Goal: Task Accomplishment & Management: Manage account settings

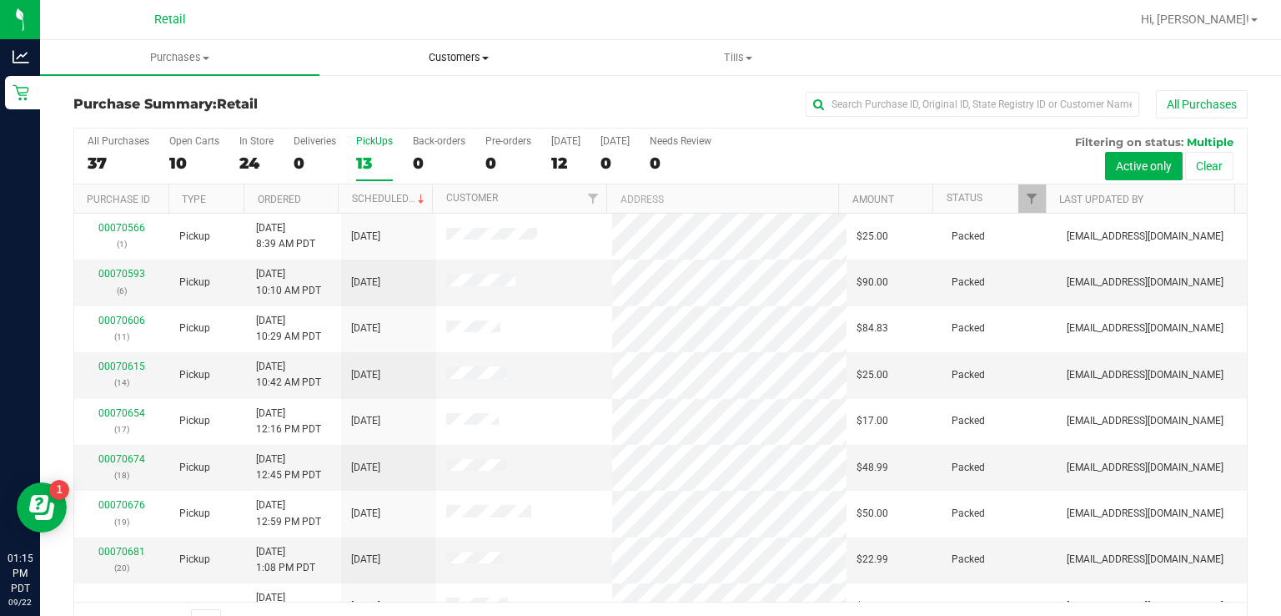
click at [497, 58] on span "Customers" at bounding box center [459, 57] width 278 height 15
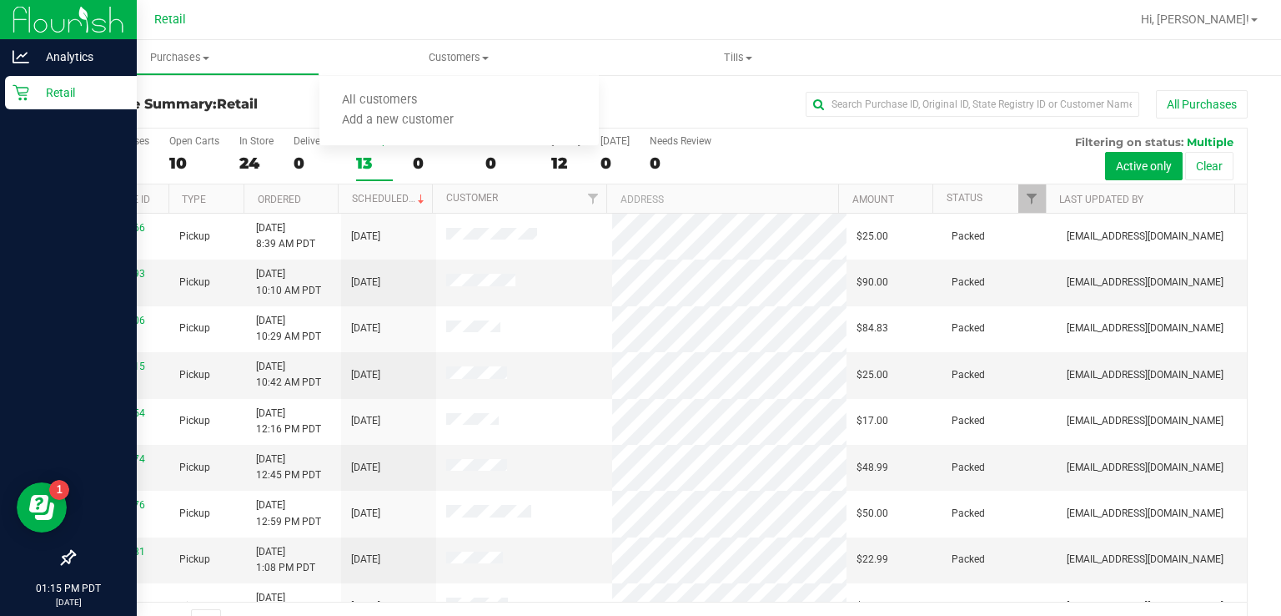
click at [21, 104] on div "Retail" at bounding box center [71, 92] width 132 height 33
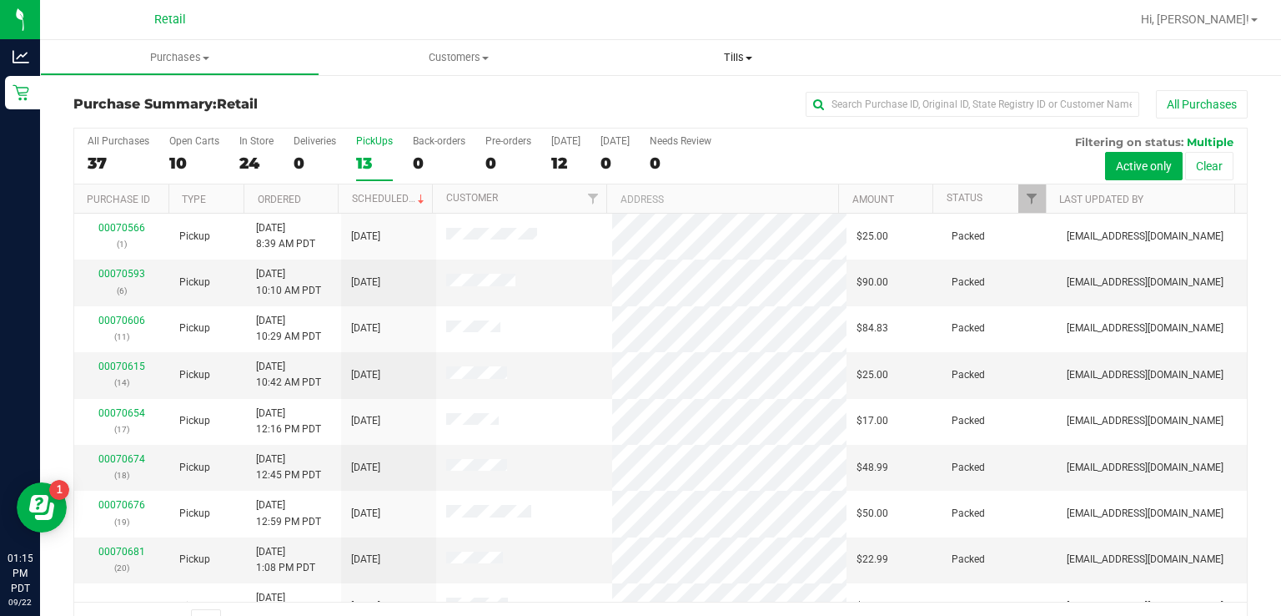
click at [759, 63] on span "Tills" at bounding box center [739, 57] width 278 height 15
click at [666, 103] on span "Manage tills" at bounding box center [655, 100] width 113 height 14
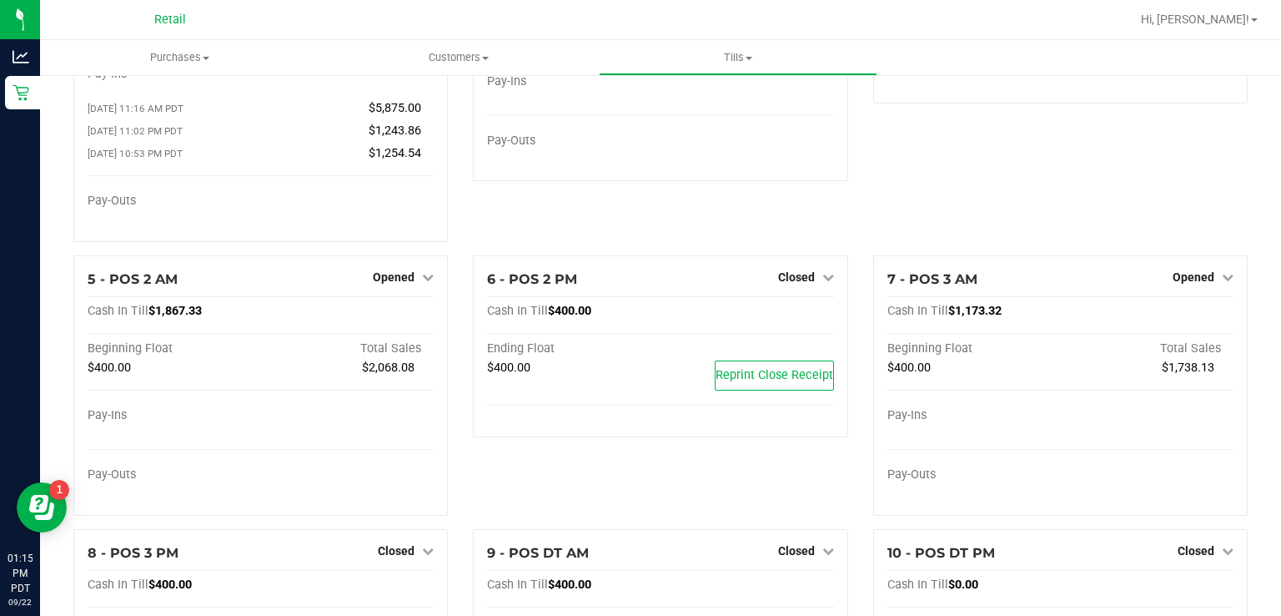
scroll to position [170, 0]
click at [424, 279] on icon at bounding box center [428, 276] width 12 height 12
click at [405, 317] on link "Close Till" at bounding box center [396, 310] width 45 height 13
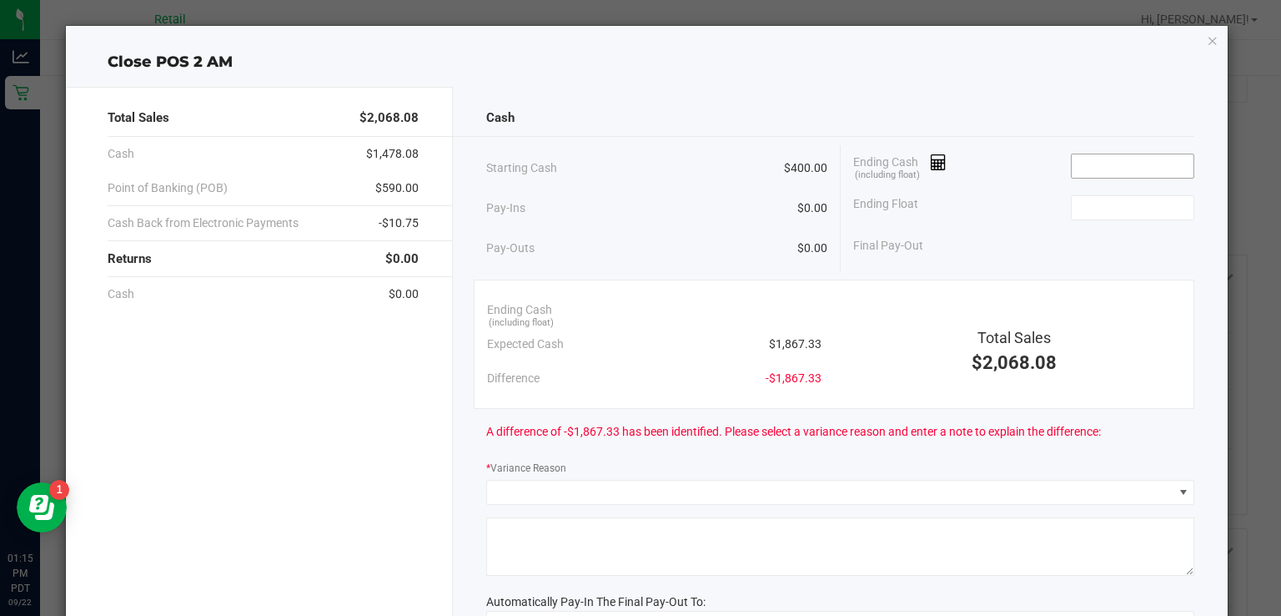
click at [1108, 158] on input at bounding box center [1133, 165] width 123 height 23
click at [1083, 210] on input at bounding box center [1133, 207] width 123 height 23
type input "$1,867.22"
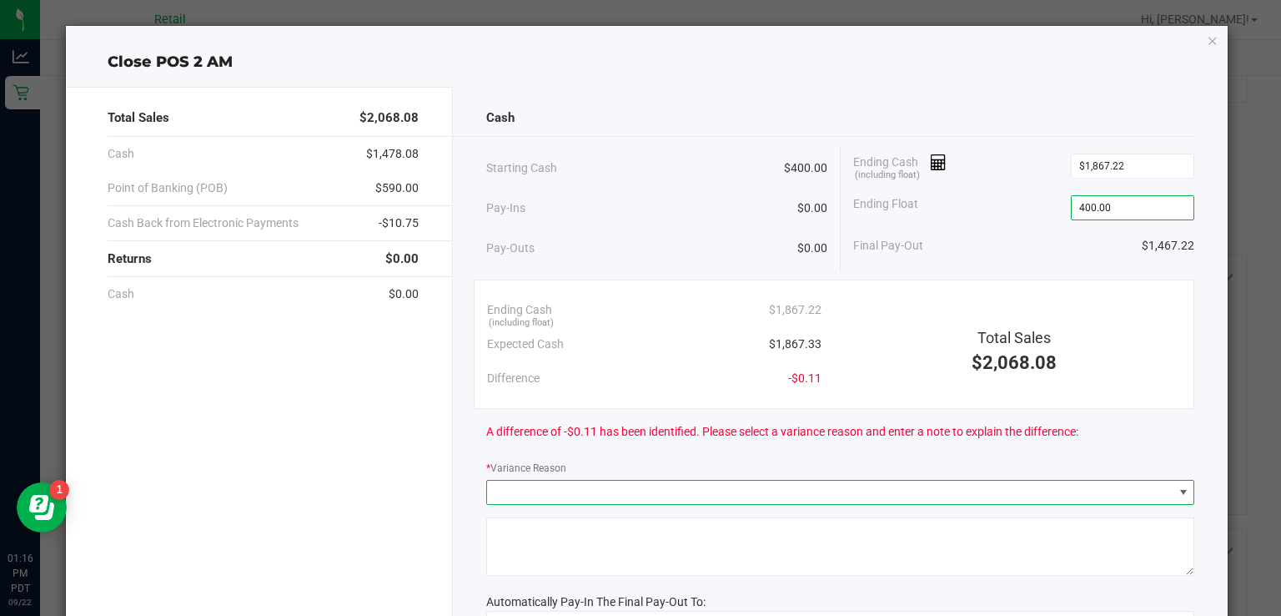
click at [1177, 495] on span at bounding box center [1183, 491] width 13 height 13
type input "$400.00"
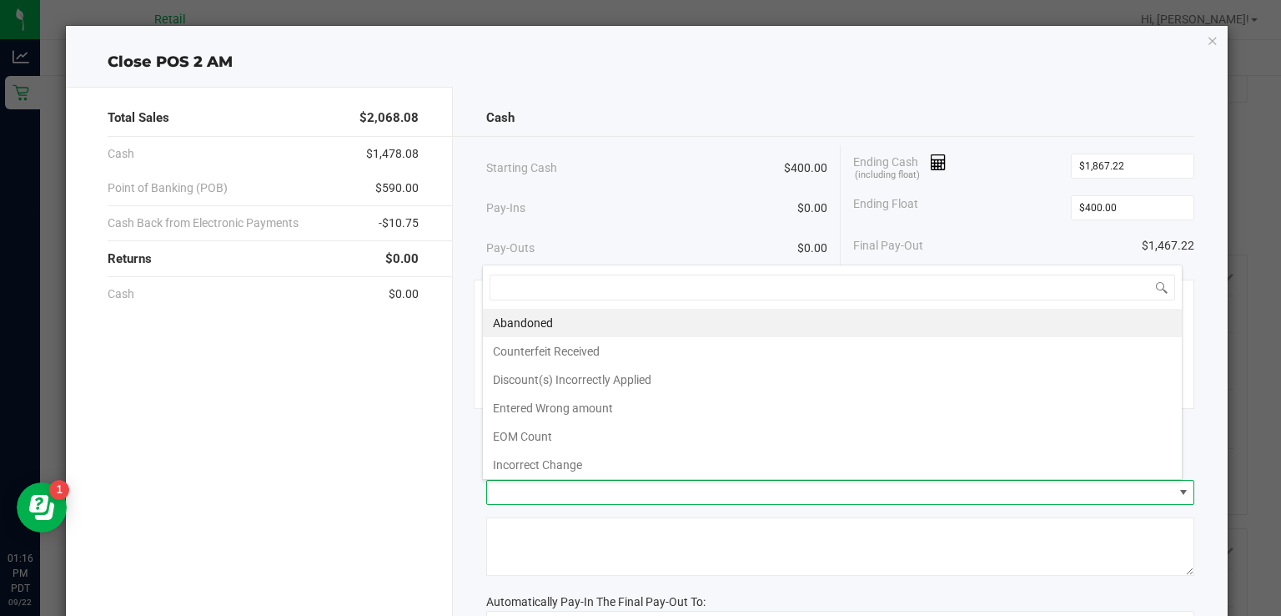
scroll to position [24, 701]
click at [566, 460] on li "Incorrect Change" at bounding box center [832, 464] width 699 height 28
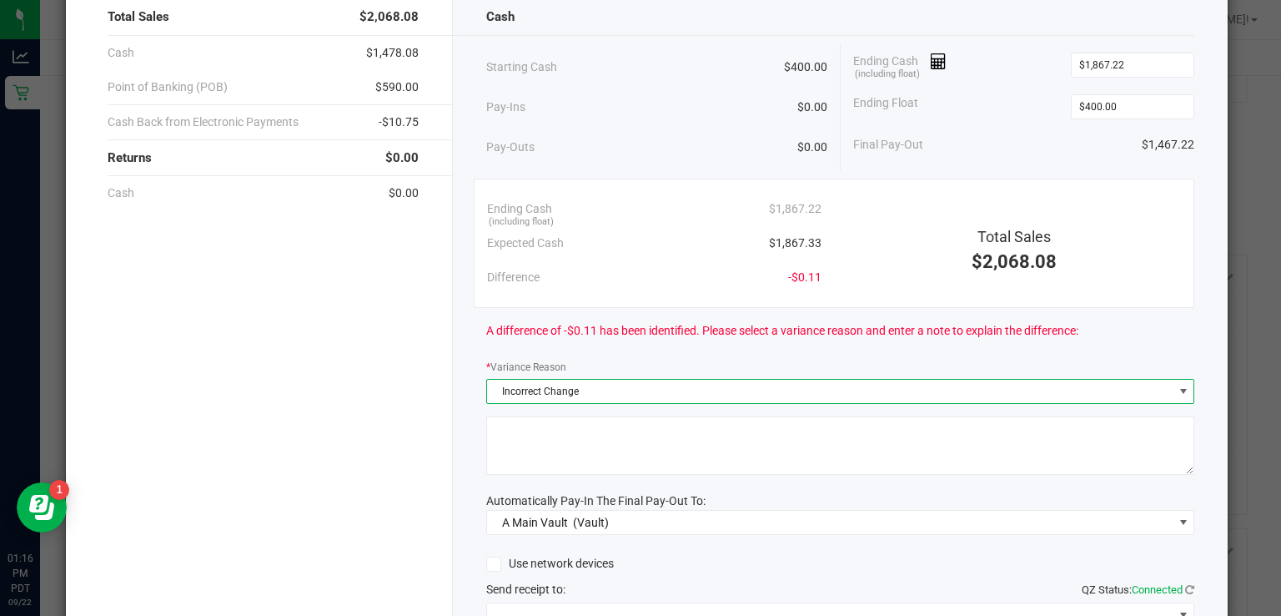
scroll to position [104, 0]
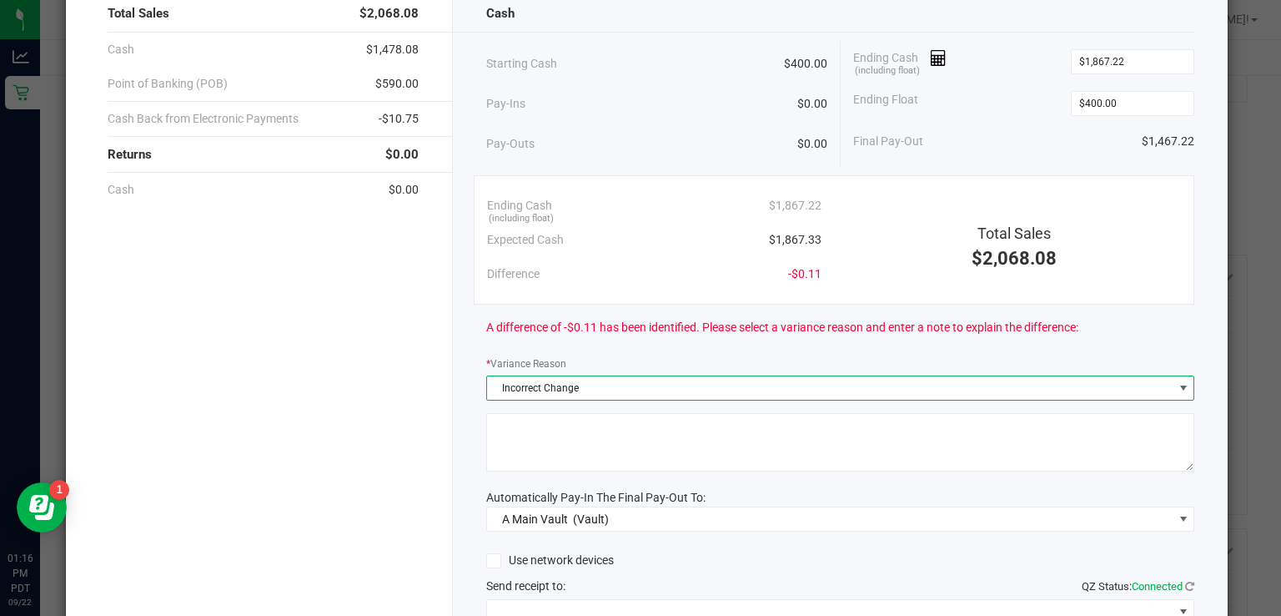
click at [581, 449] on textarea at bounding box center [840, 442] width 708 height 58
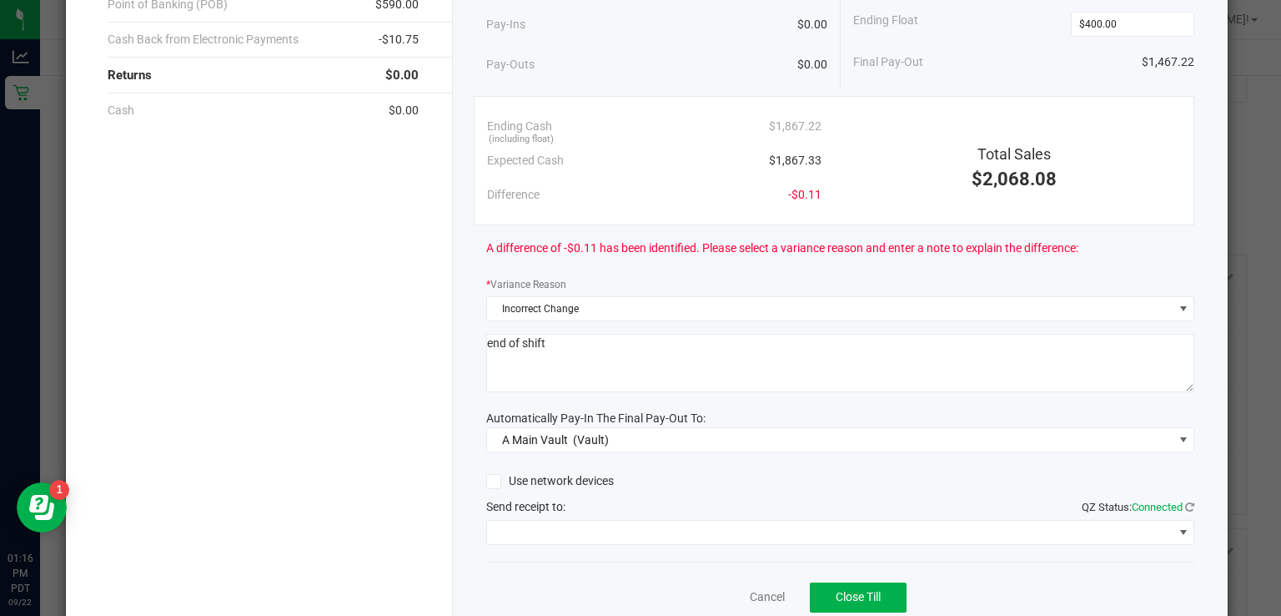
scroll to position [217, 0]
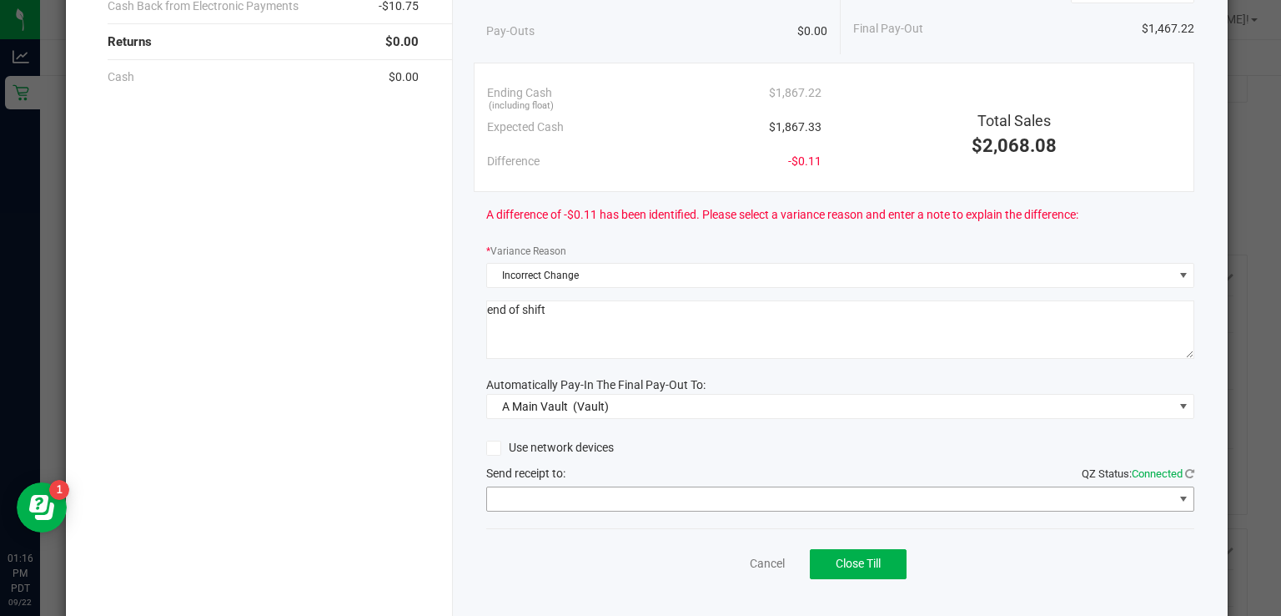
type textarea "end of shift"
click at [1177, 495] on span at bounding box center [1183, 498] width 13 height 13
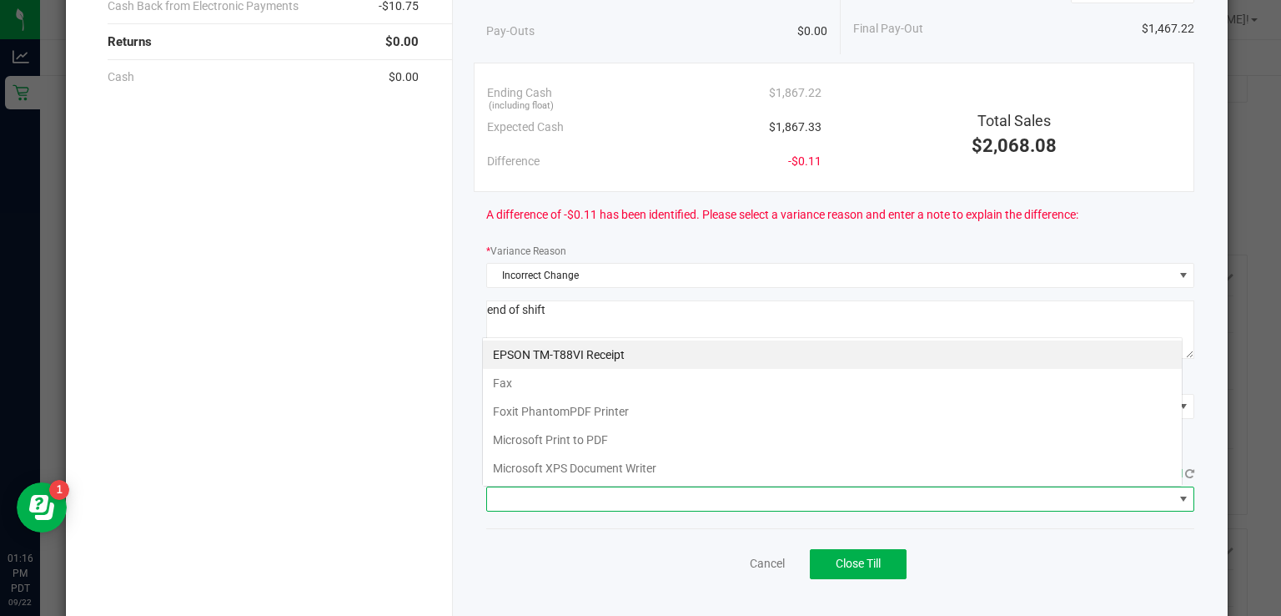
scroll to position [24, 701]
click at [550, 357] on Receipt "EPSON TM-T88VI Receipt" at bounding box center [832, 354] width 699 height 28
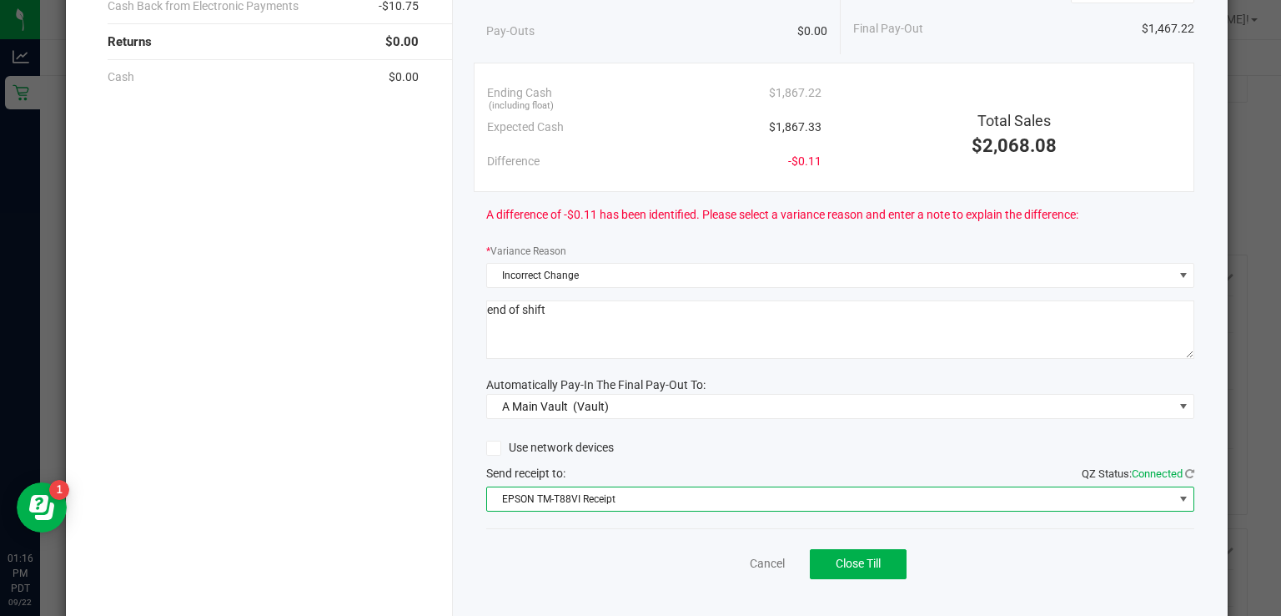
scroll to position [247, 0]
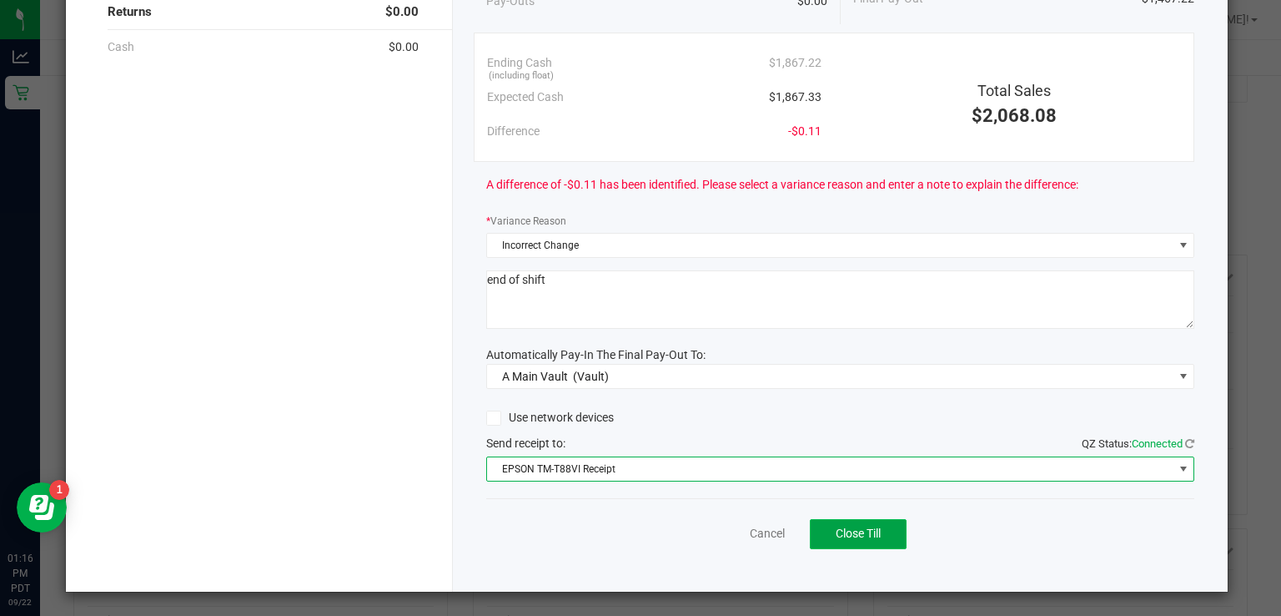
click at [857, 530] on span "Close Till" at bounding box center [858, 532] width 45 height 13
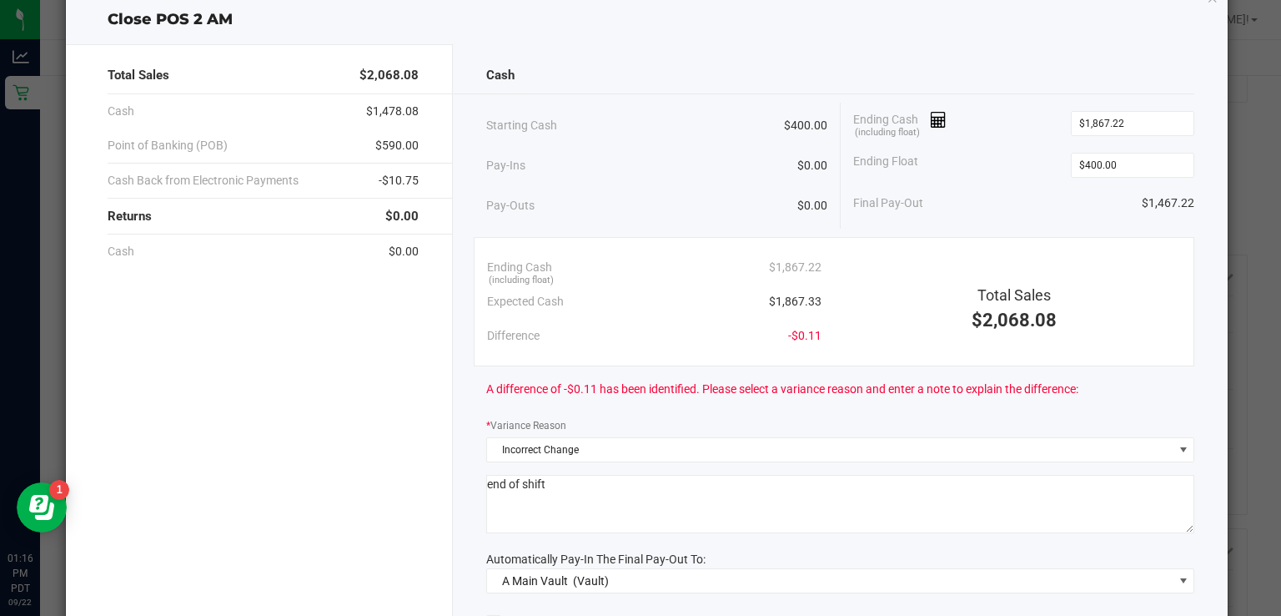
scroll to position [0, 0]
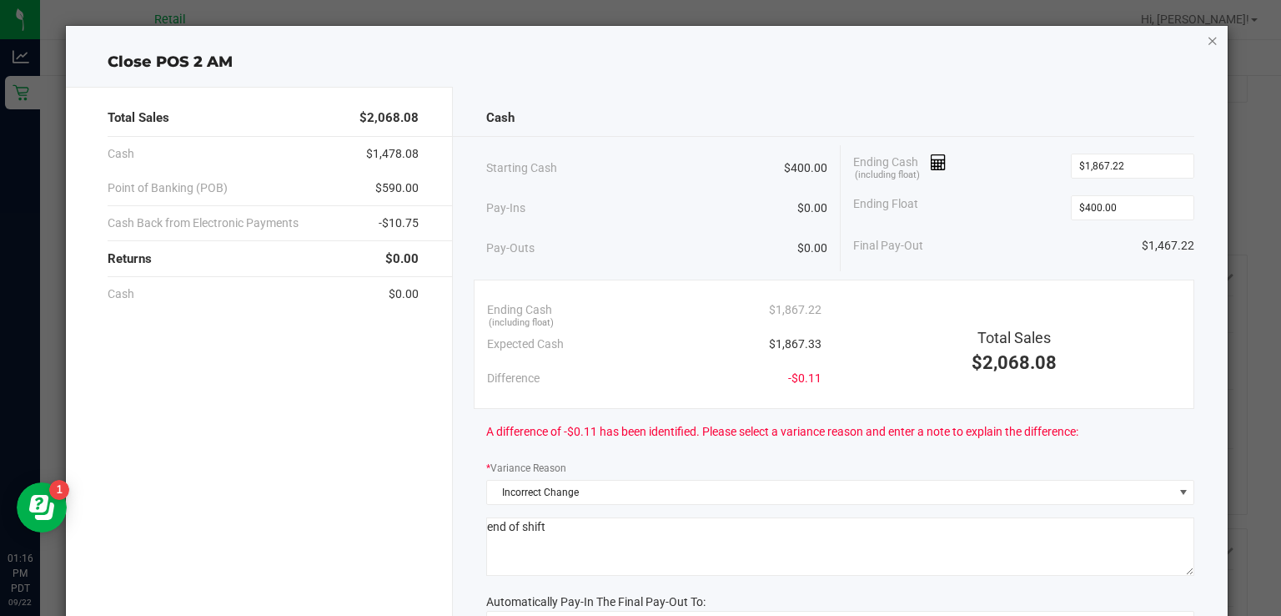
click at [1207, 47] on icon "button" at bounding box center [1213, 40] width 12 height 20
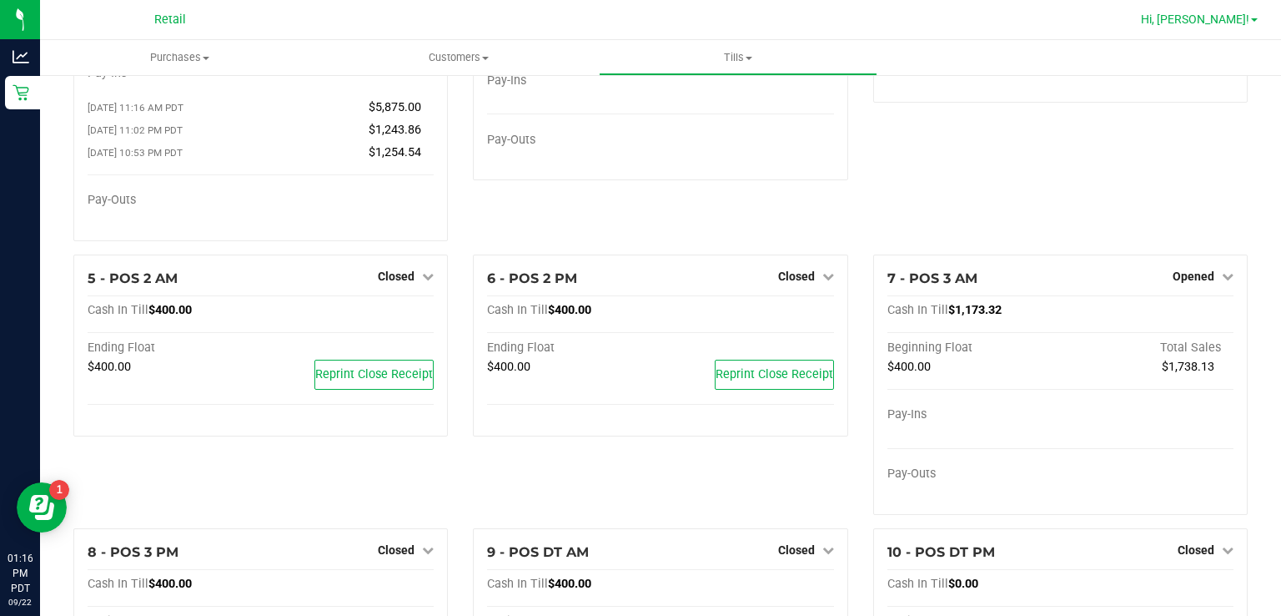
click at [1249, 27] on link "Hi, [PERSON_NAME]!" at bounding box center [1199, 20] width 130 height 18
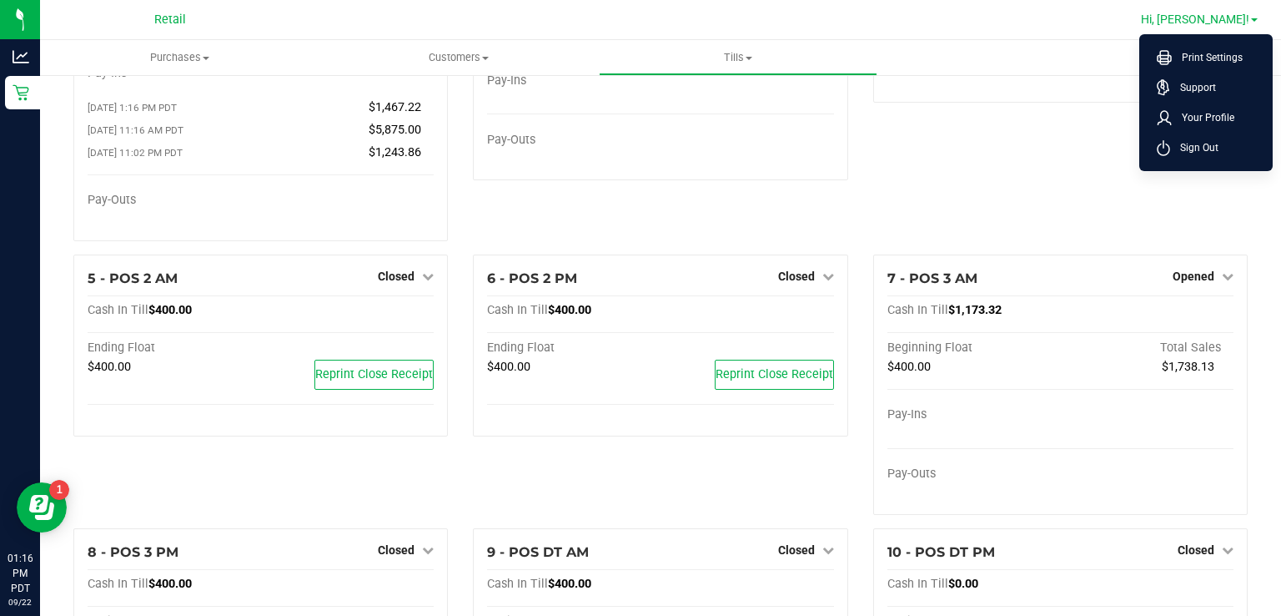
click at [1204, 161] on li "Sign Out" at bounding box center [1206, 148] width 125 height 30
